Goal: Task Accomplishment & Management: Manage account settings

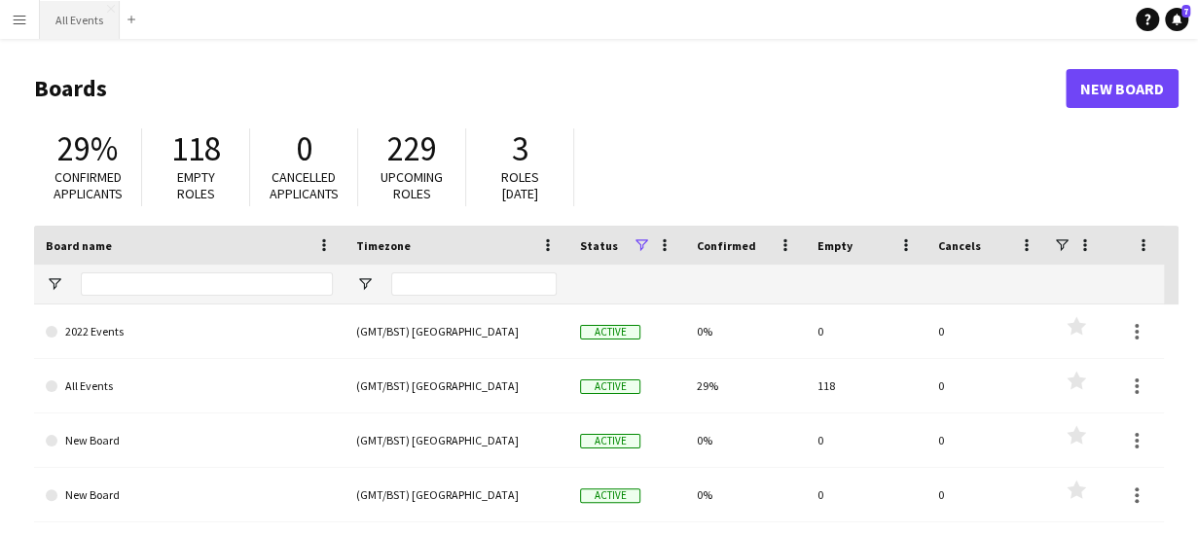
click at [87, 18] on button "All Events Close" at bounding box center [80, 20] width 80 height 38
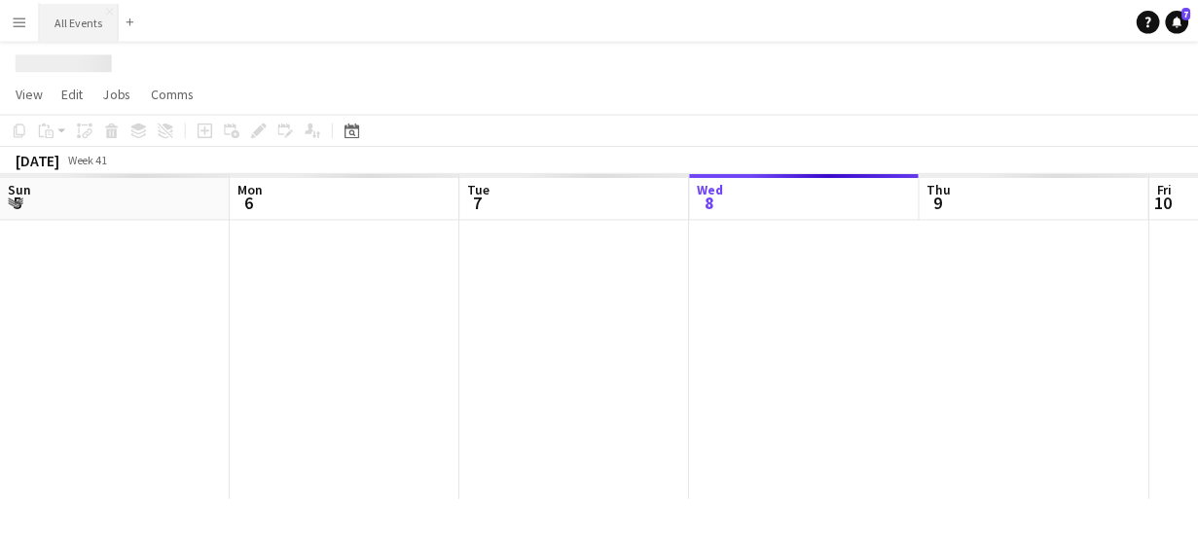
scroll to position [0, 465]
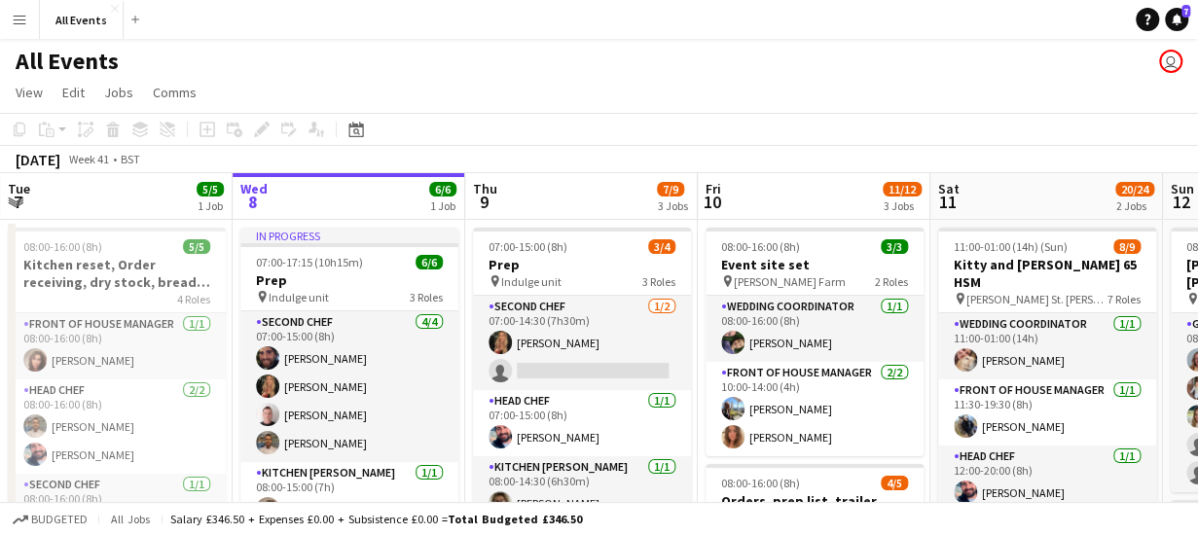
click at [531, 203] on app-board-header-date "Thu 9 7/9 3 Jobs" at bounding box center [581, 196] width 233 height 47
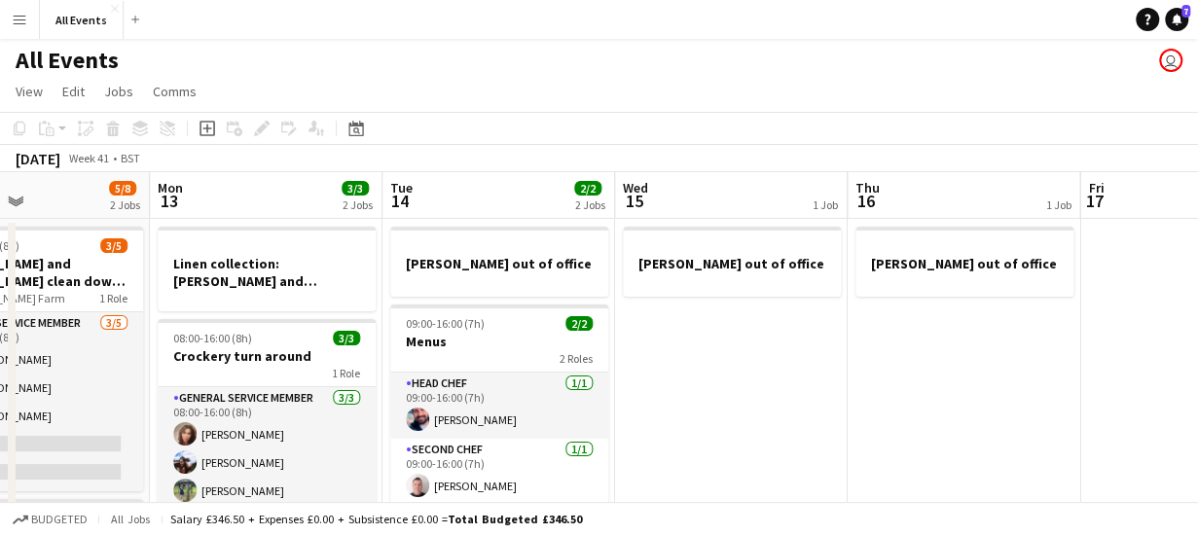
scroll to position [0, 0]
click at [359, 131] on icon "Date picker" at bounding box center [356, 130] width 16 height 16
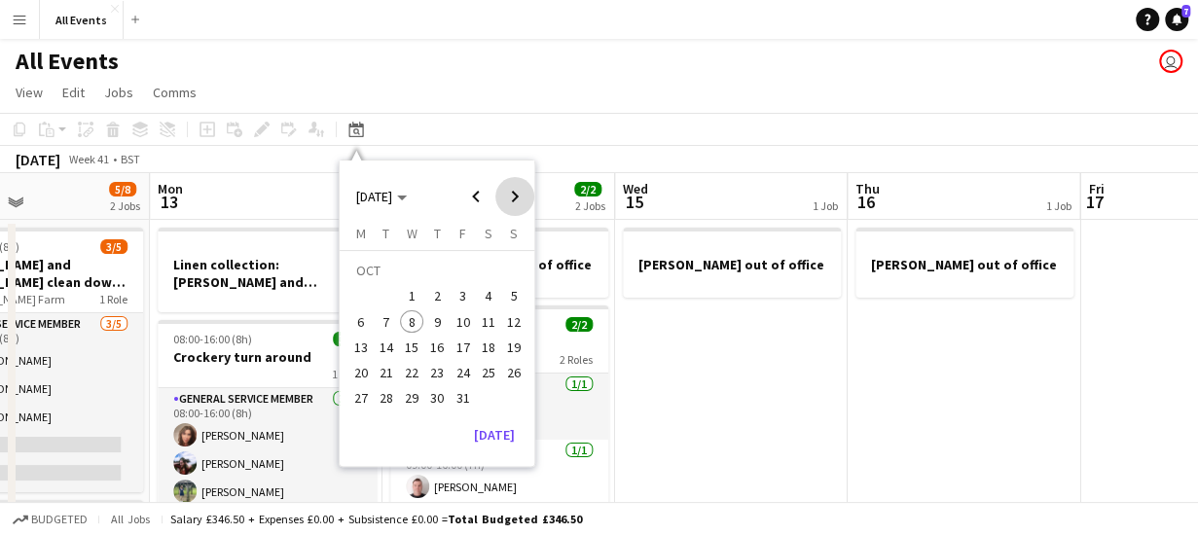
click at [516, 192] on span "Next month" at bounding box center [514, 196] width 39 height 39
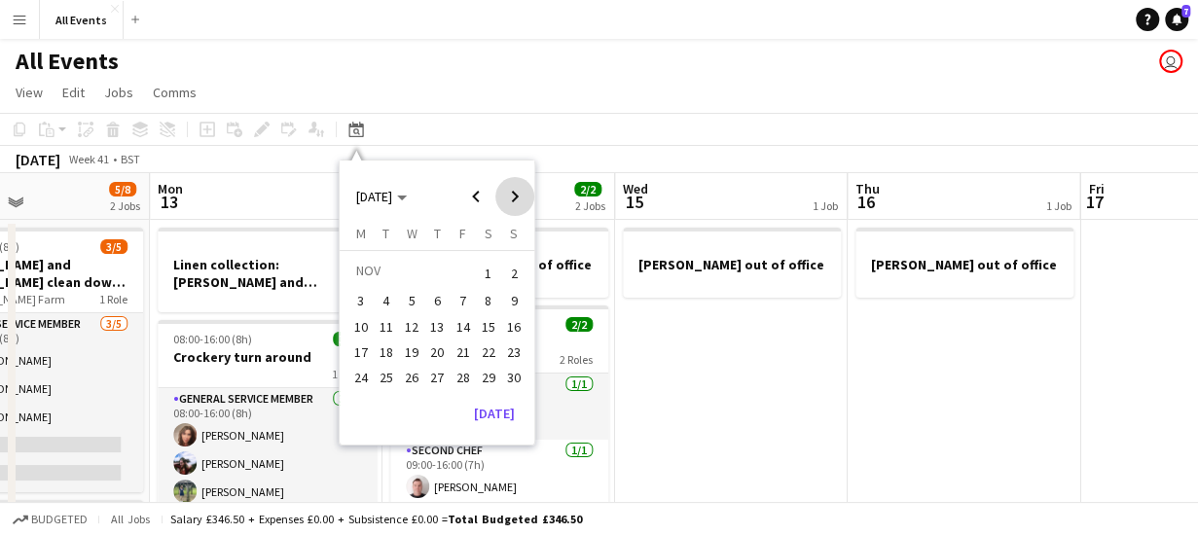
click at [516, 192] on span "Next month" at bounding box center [514, 196] width 39 height 39
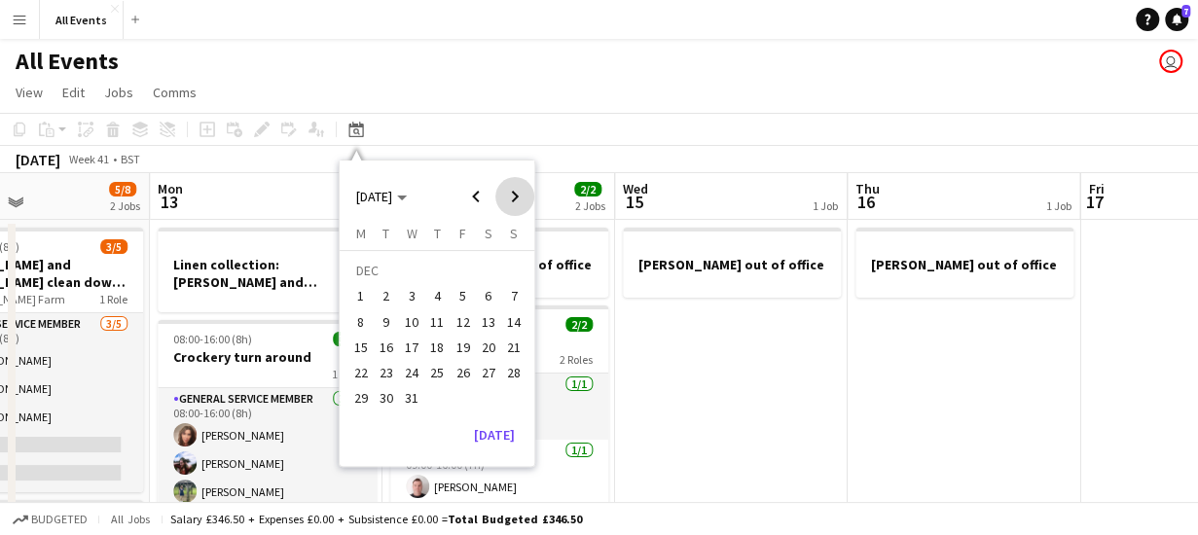
click at [516, 192] on span "Next month" at bounding box center [514, 196] width 39 height 39
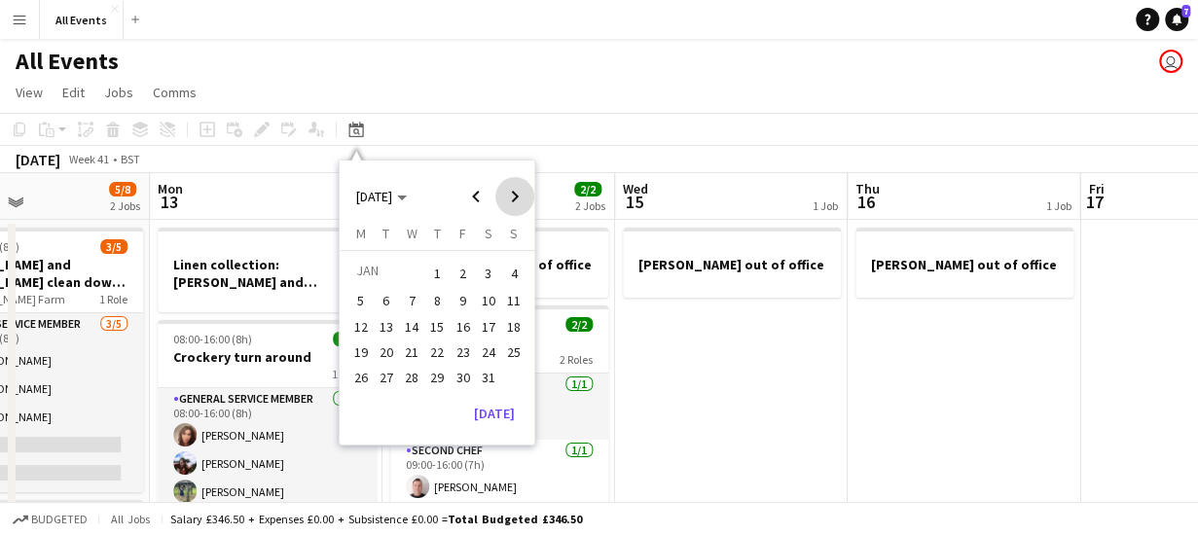
click at [516, 192] on span "Next month" at bounding box center [514, 196] width 39 height 39
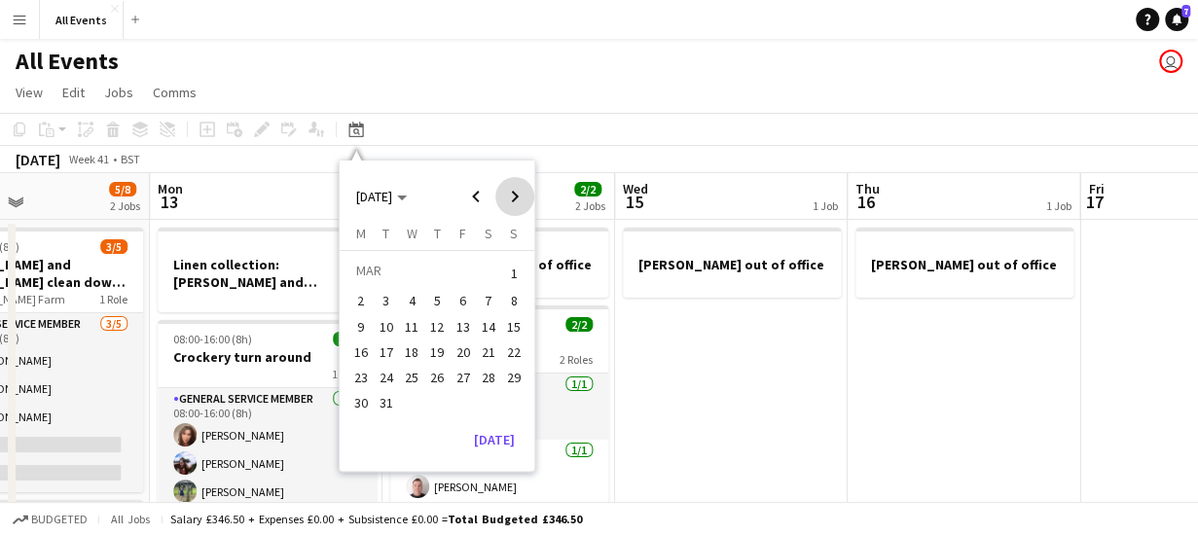
click at [516, 192] on span "Next month" at bounding box center [514, 196] width 39 height 39
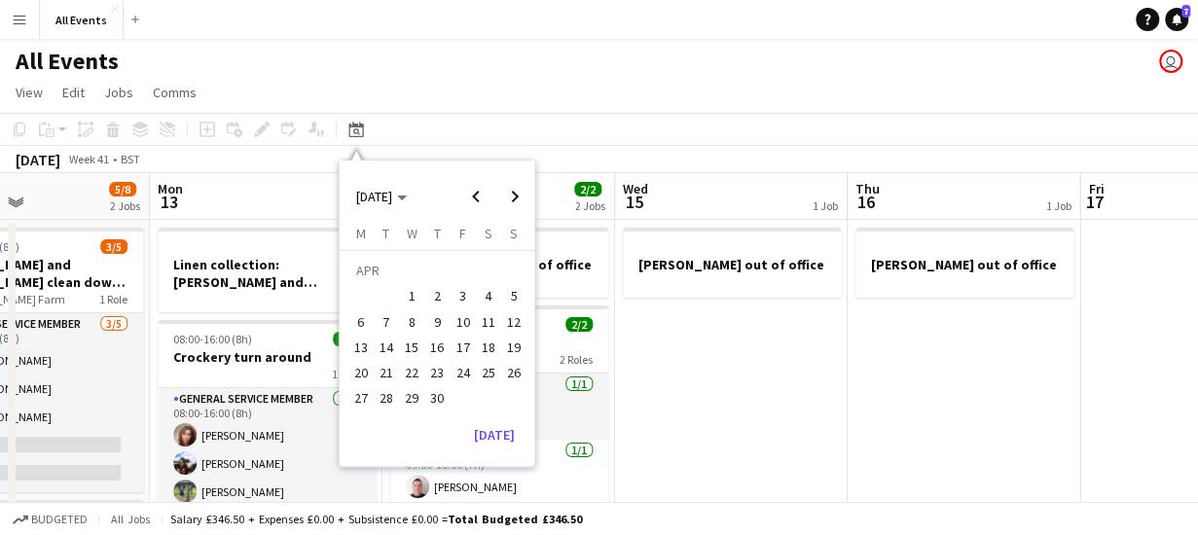
click at [403, 321] on span "8" at bounding box center [411, 321] width 23 height 23
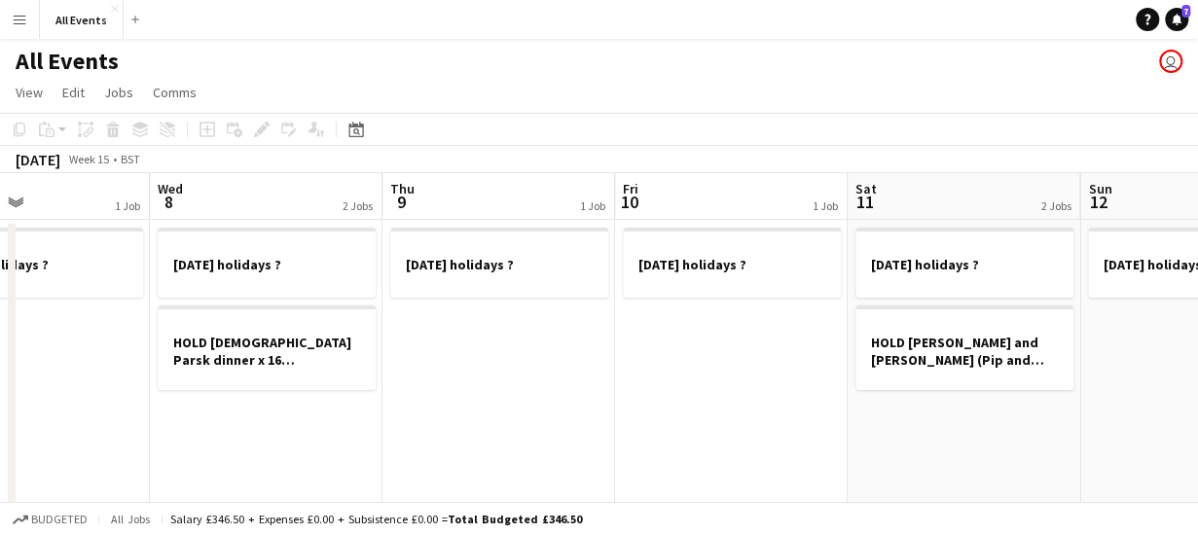
scroll to position [0, 669]
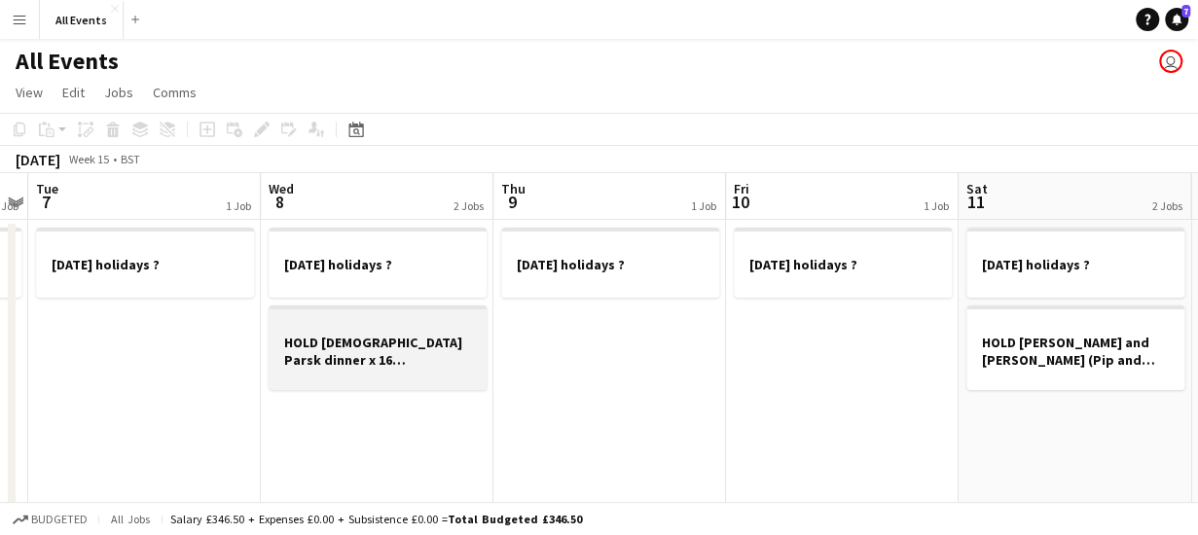
click at [442, 361] on h3 "HOLD [DEMOGRAPHIC_DATA] Parsk dinner x 16 [GEOGRAPHIC_DATA]" at bounding box center [378, 351] width 218 height 35
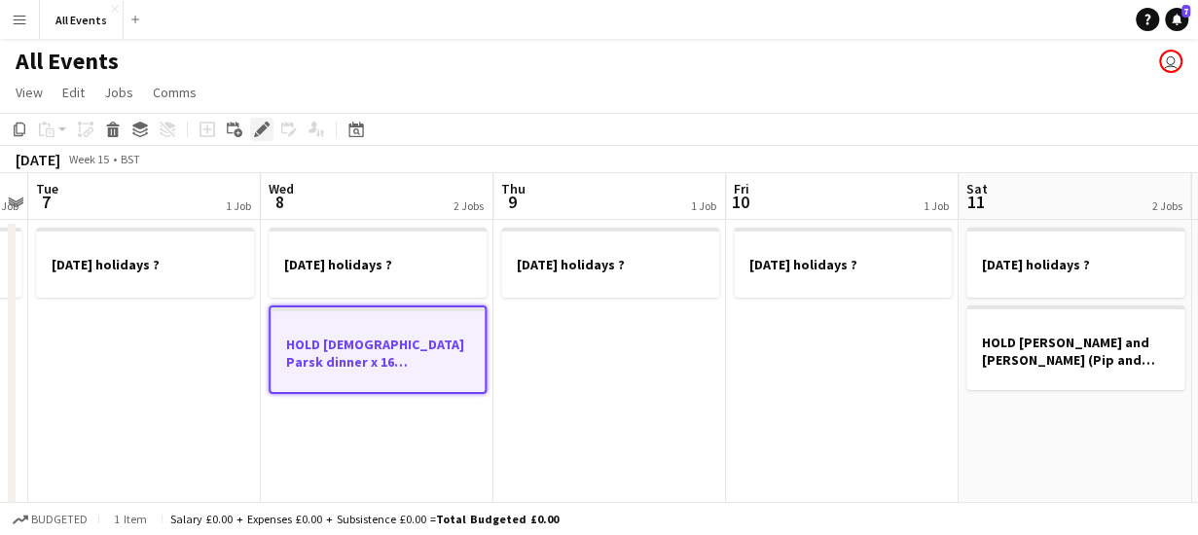
click at [264, 129] on icon at bounding box center [261, 130] width 11 height 11
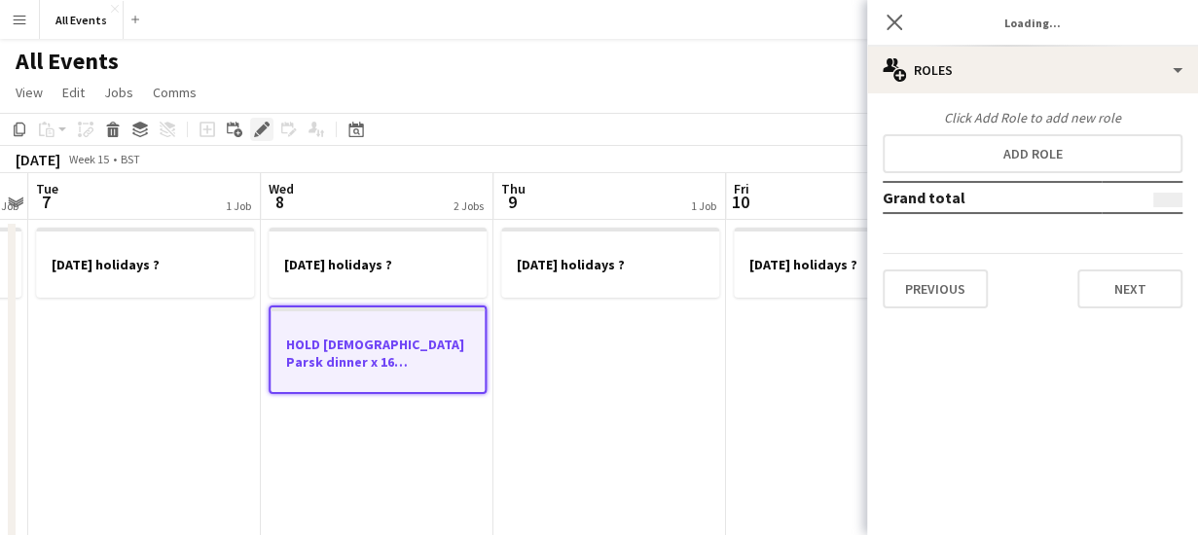
type input "**********"
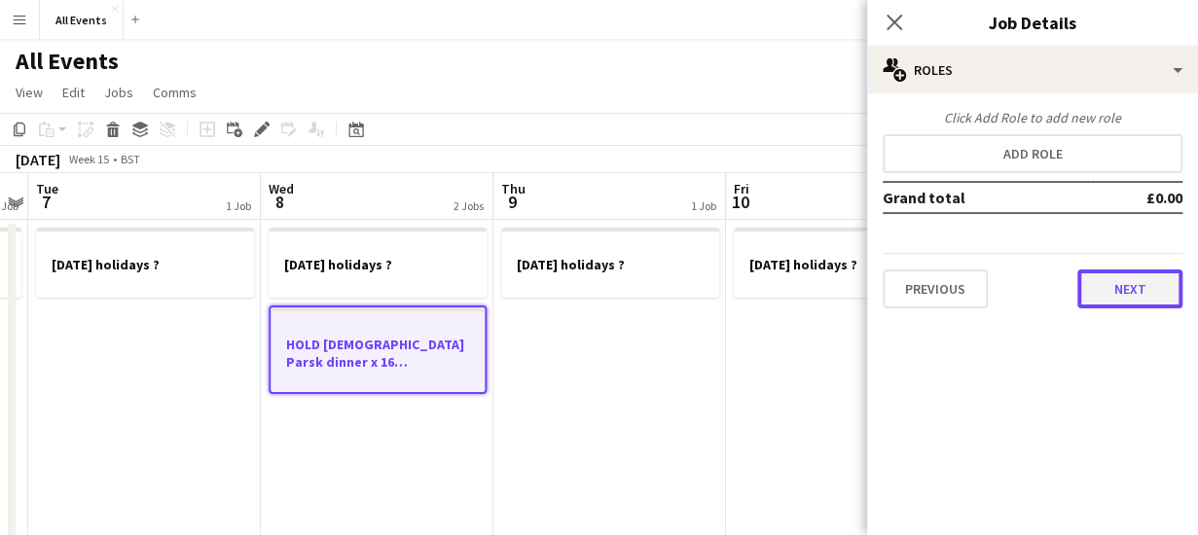
click at [1109, 291] on button "Next" at bounding box center [1129, 289] width 105 height 39
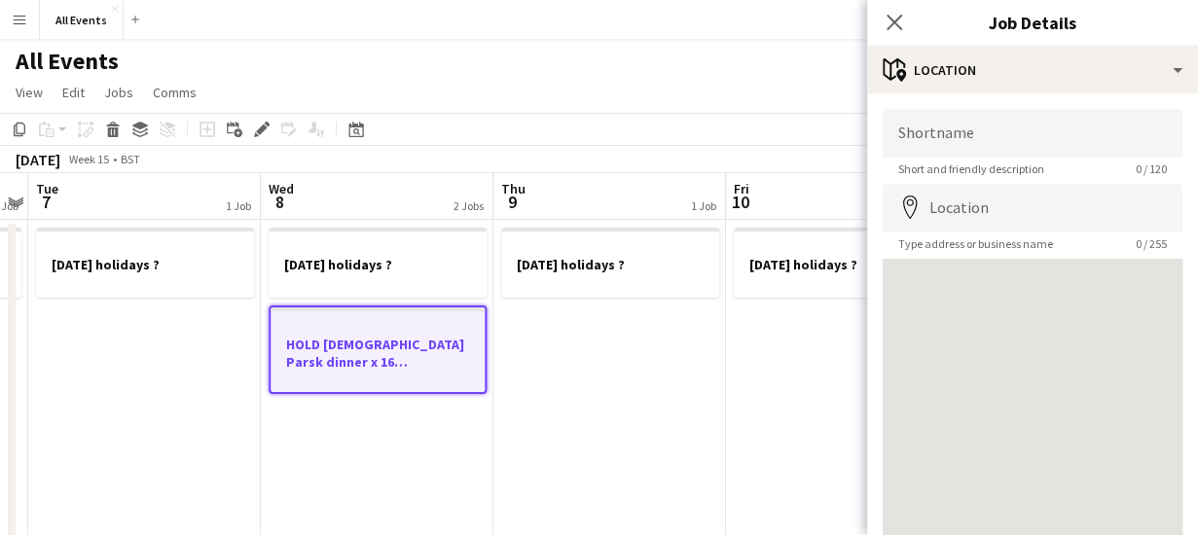
scroll to position [152, 0]
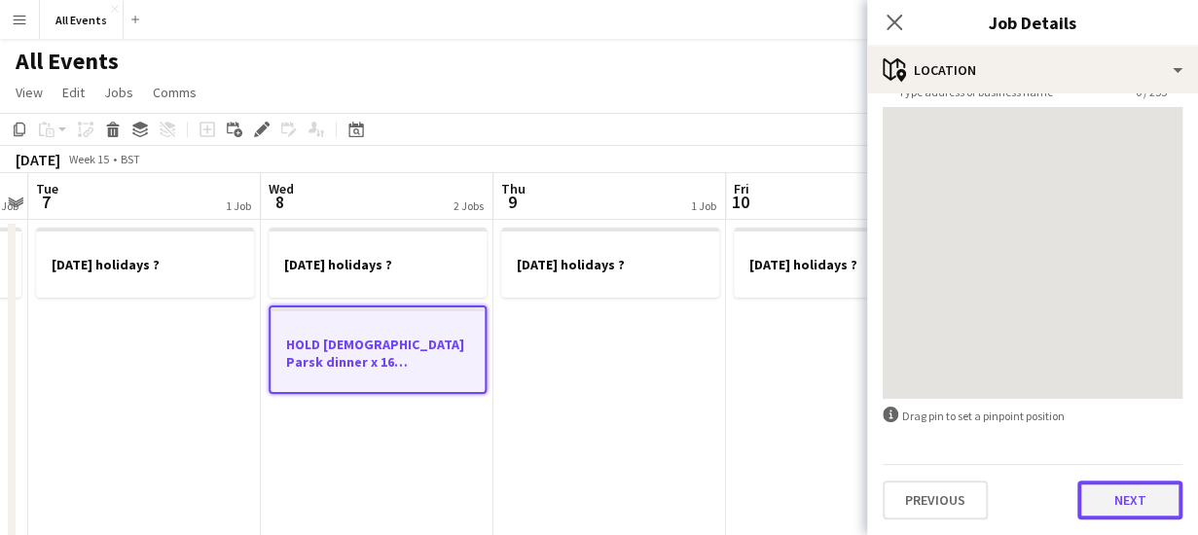
click at [1111, 508] on button "Next" at bounding box center [1129, 500] width 105 height 39
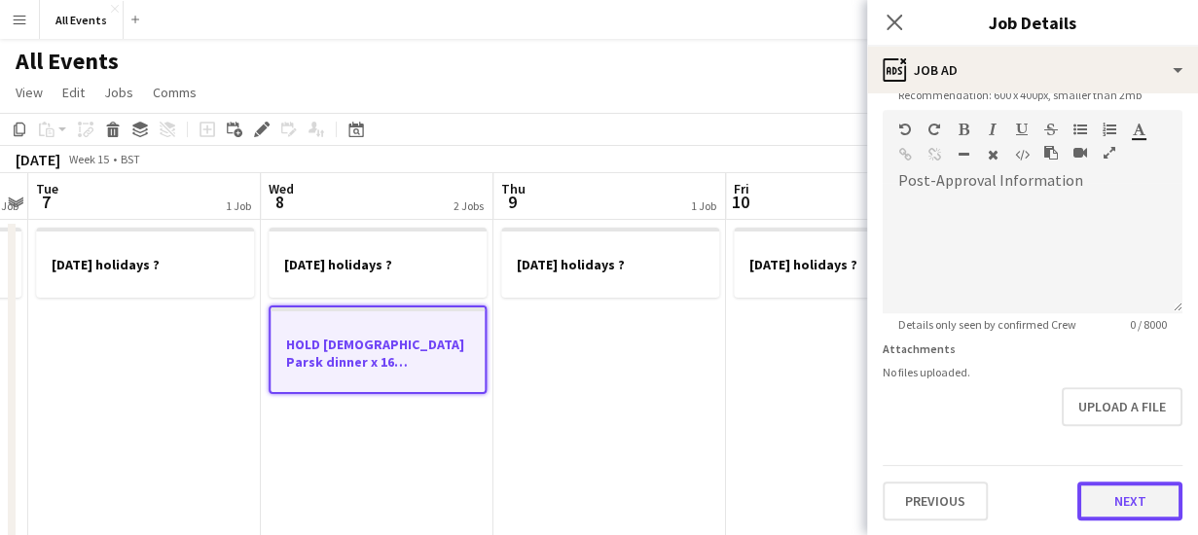
scroll to position [0, 0]
click at [1110, 493] on button "Next" at bounding box center [1129, 501] width 105 height 39
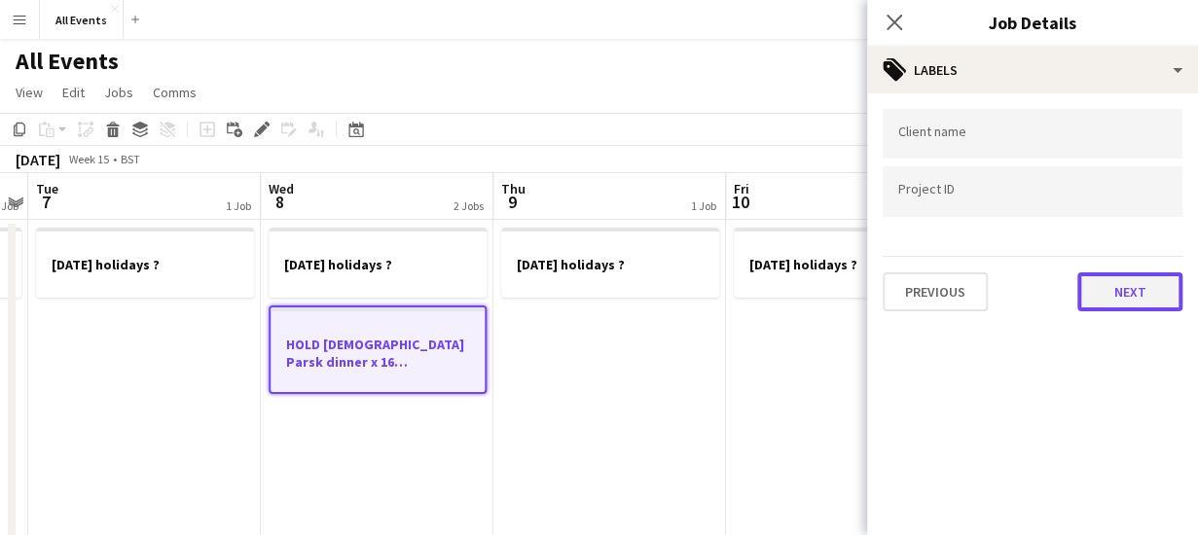
click at [1115, 295] on button "Next" at bounding box center [1129, 291] width 105 height 39
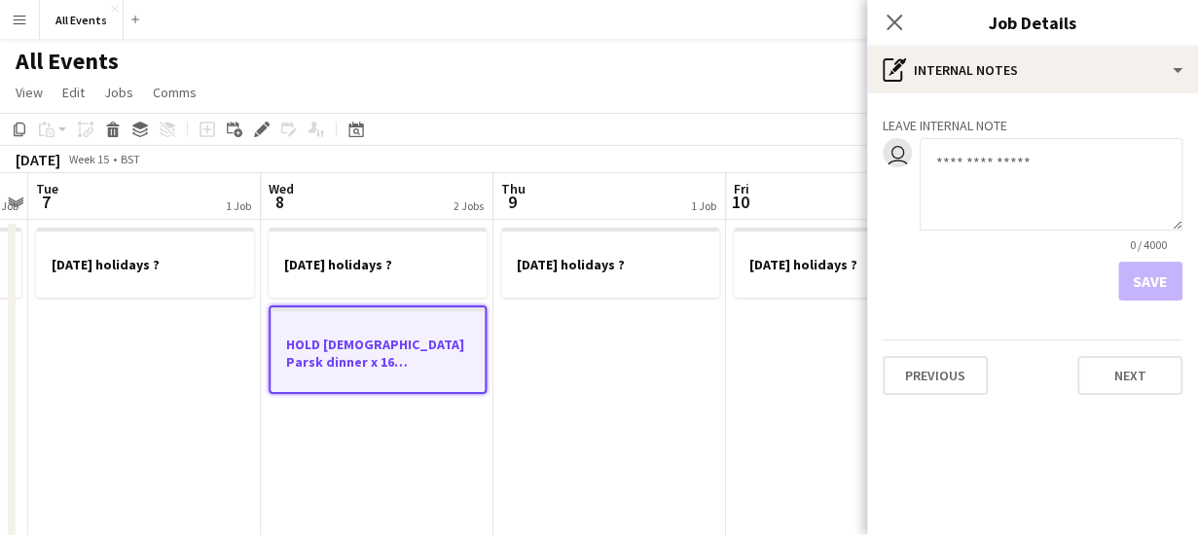
click at [1000, 162] on textarea at bounding box center [1050, 184] width 263 height 92
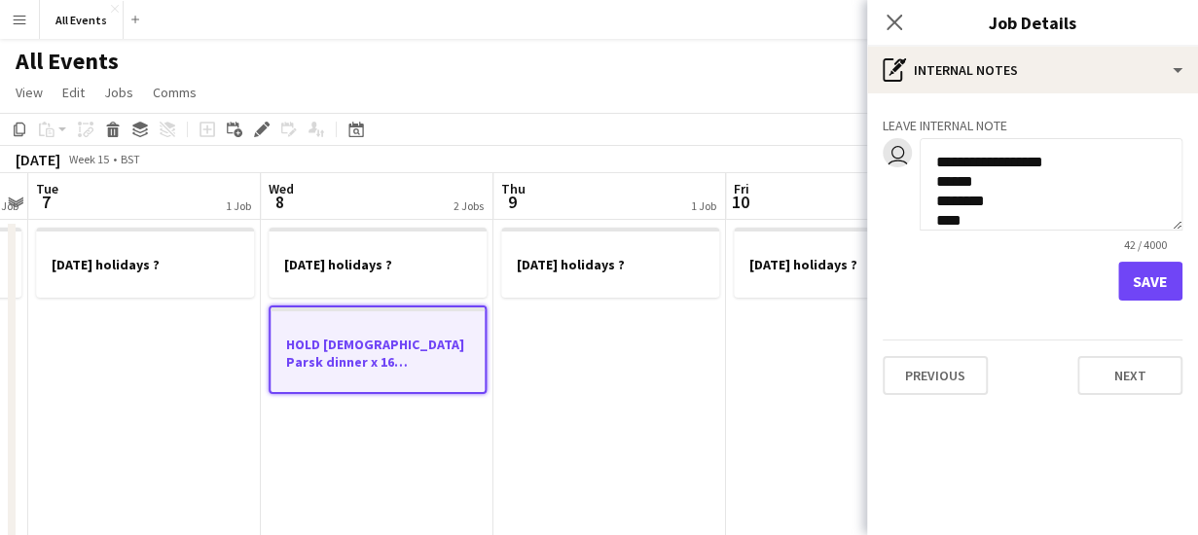
click at [985, 184] on textarea "**********" at bounding box center [1050, 184] width 263 height 92
type textarea "**********"
click at [1139, 281] on button "Save" at bounding box center [1150, 281] width 64 height 39
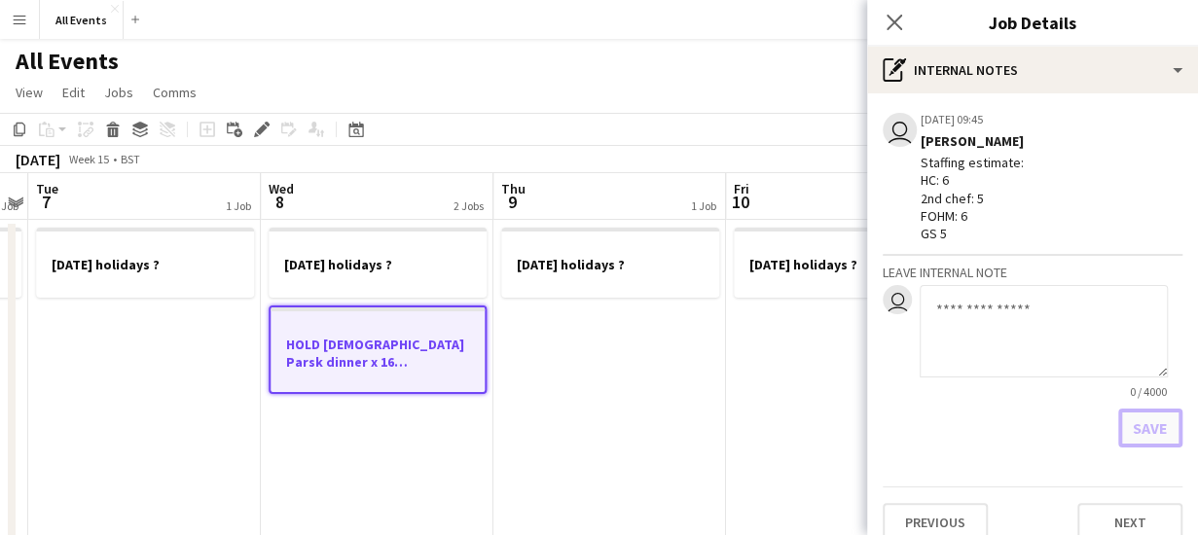
scroll to position [0, 0]
click at [893, 21] on icon at bounding box center [893, 22] width 18 height 18
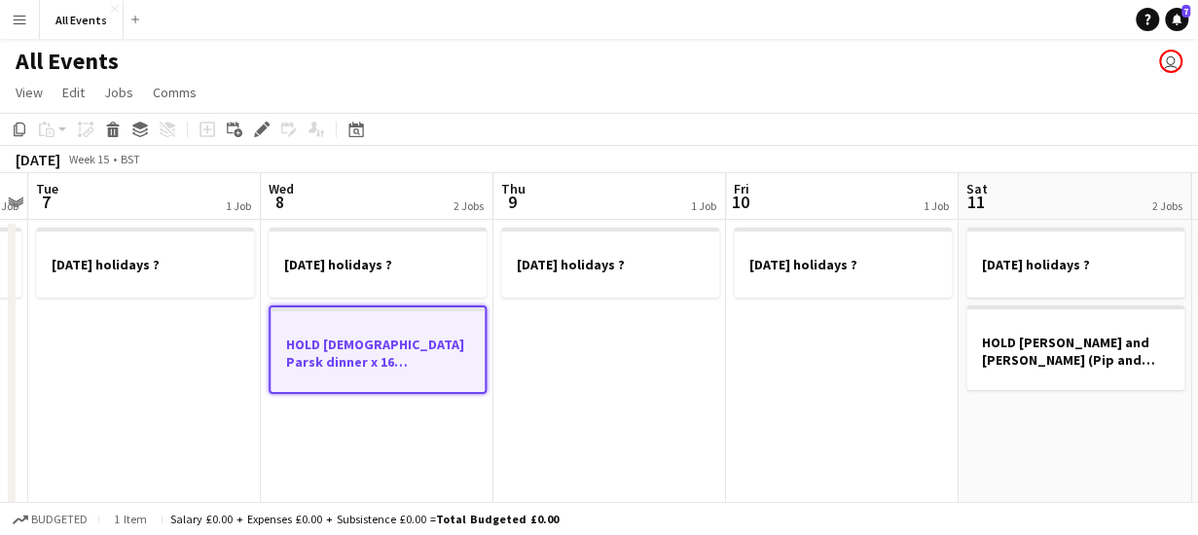
click at [669, 109] on app-page-menu "View Day view expanded Day view collapsed Month view Date picker Jump to [DATE]…" at bounding box center [599, 94] width 1198 height 37
